Goal: Task Accomplishment & Management: Manage account settings

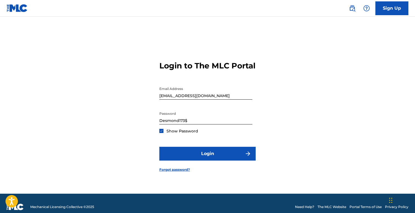
click at [161, 132] on img at bounding box center [161, 130] width 3 height 3
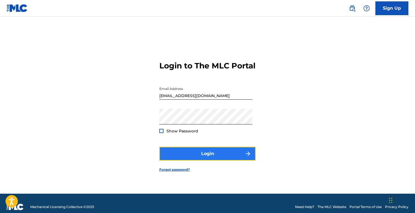
click at [192, 154] on button "Login" at bounding box center [207, 154] width 96 height 14
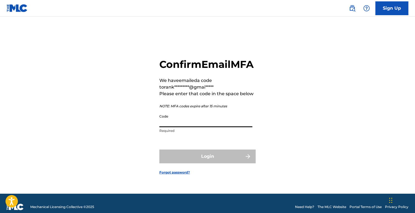
paste input "077329"
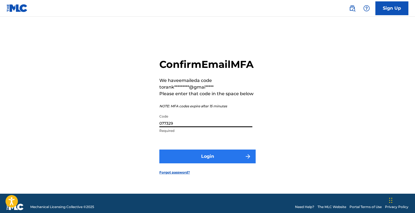
type input "077329"
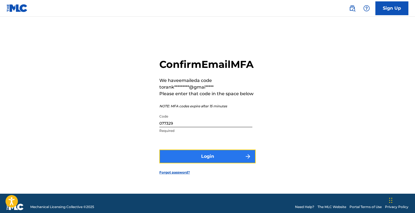
click at [199, 163] on button "Login" at bounding box center [207, 156] width 96 height 14
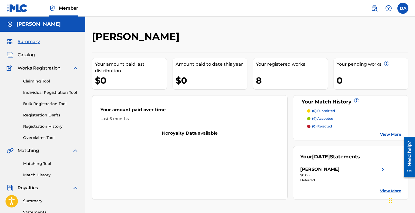
click at [29, 58] on div "Summary Catalog Works Registration Claiming Tool Individual Registration Tool B…" at bounding box center [42, 173] width 85 height 283
click at [29, 55] on span "Catalog" at bounding box center [26, 55] width 17 height 7
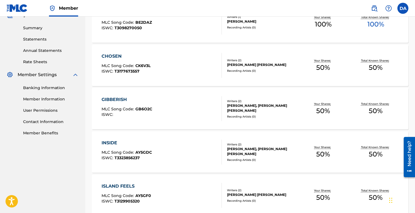
scroll to position [149, 0]
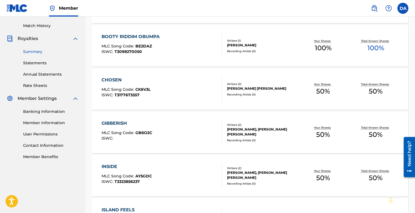
click at [39, 52] on link "Summary" at bounding box center [51, 52] width 56 height 6
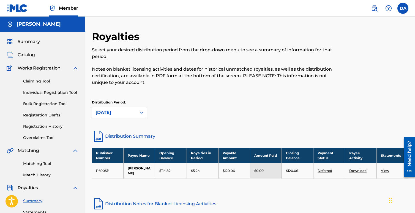
scroll to position [55, 0]
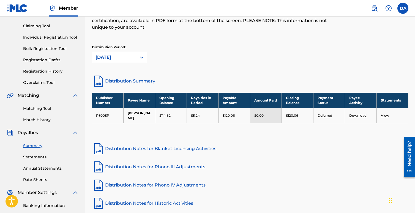
click at [138, 81] on link "Distribution Summary" at bounding box center [250, 80] width 317 height 13
